Goal: Transaction & Acquisition: Book appointment/travel/reservation

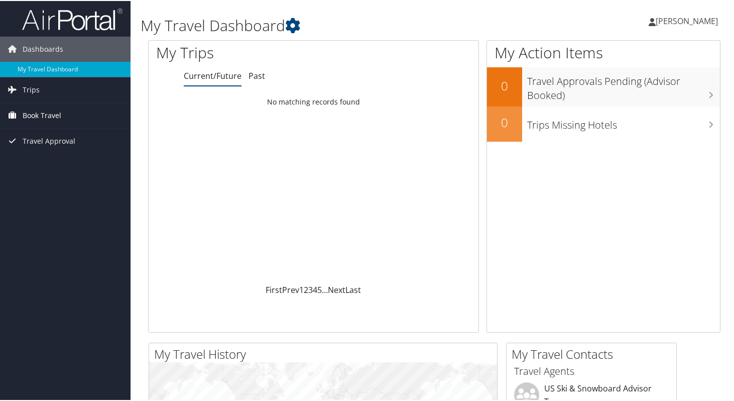
click at [71, 116] on link "Book Travel" at bounding box center [65, 114] width 131 height 25
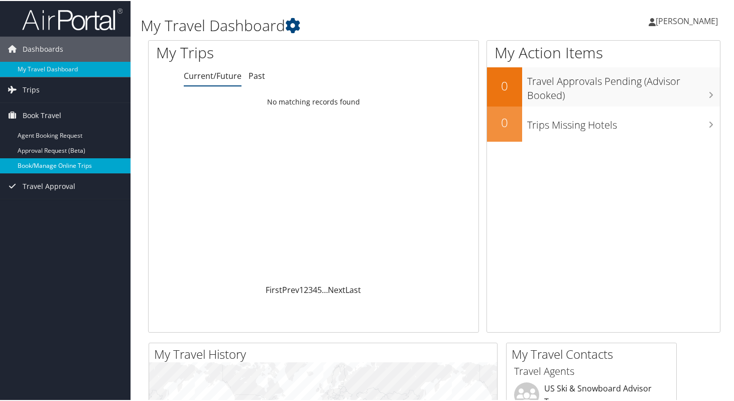
click at [58, 162] on link "Book/Manage Online Trips" at bounding box center [65, 164] width 131 height 15
